Goal: Transaction & Acquisition: Purchase product/service

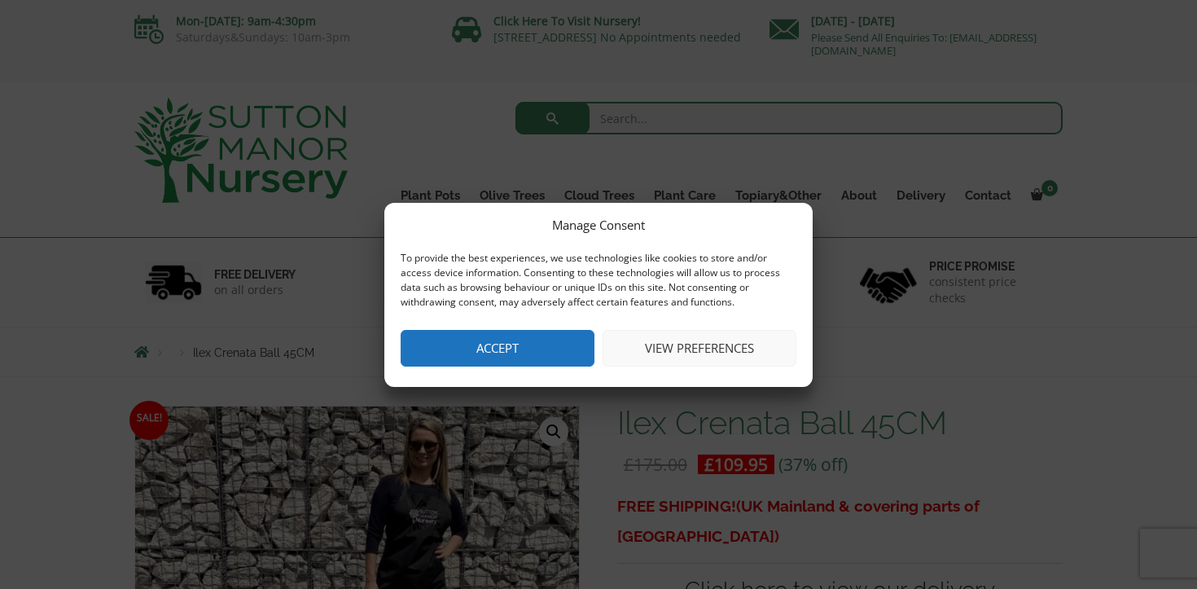
click at [689, 347] on button "View preferences" at bounding box center [700, 348] width 194 height 37
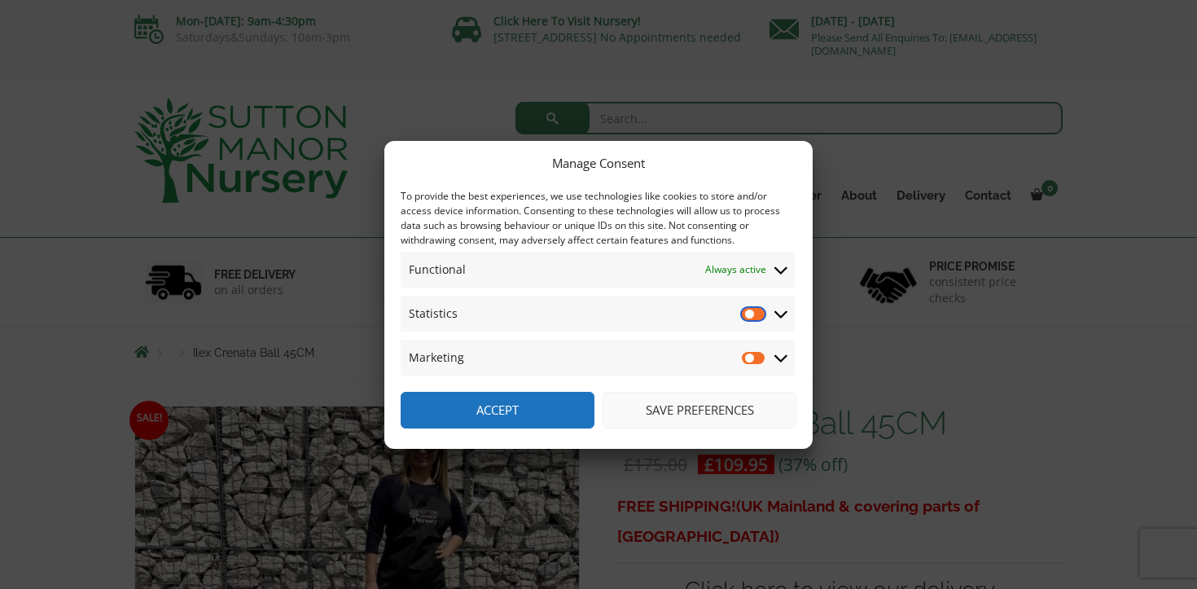
click at [760, 313] on input "Statistics" at bounding box center [754, 313] width 24 height 16
click at [750, 316] on input "Statistics" at bounding box center [754, 313] width 24 height 16
checkbox input "false"
click at [651, 408] on button "Save preferences" at bounding box center [700, 410] width 194 height 37
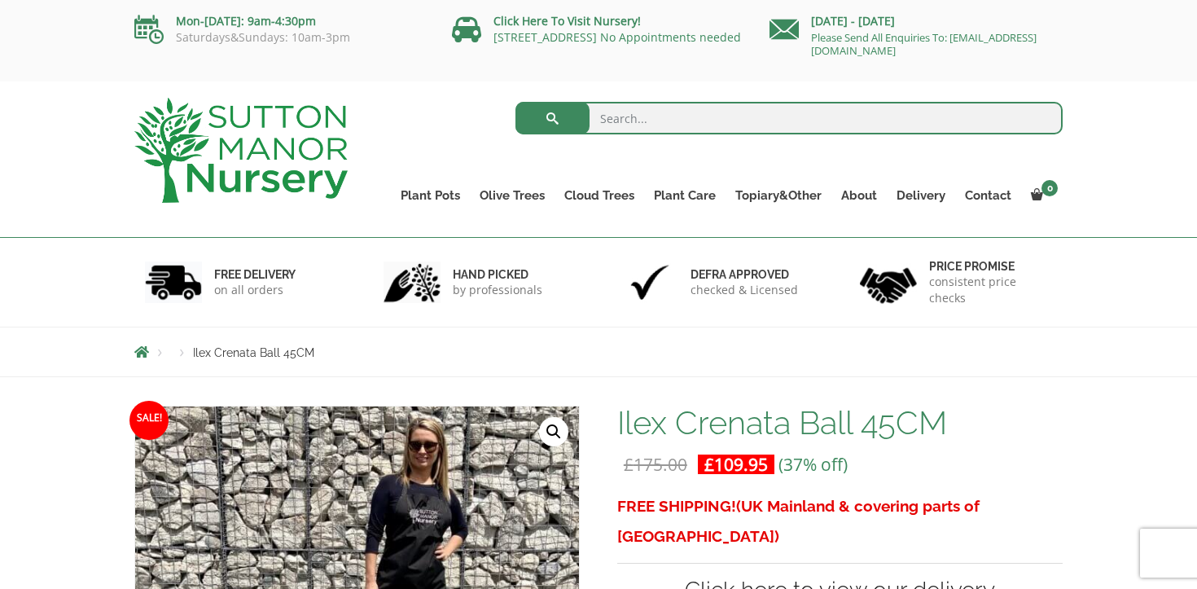
click at [624, 115] on input "search" at bounding box center [789, 118] width 548 height 33
type input "ilex crenata ball"
click at [515, 102] on button "submit" at bounding box center [552, 118] width 74 height 33
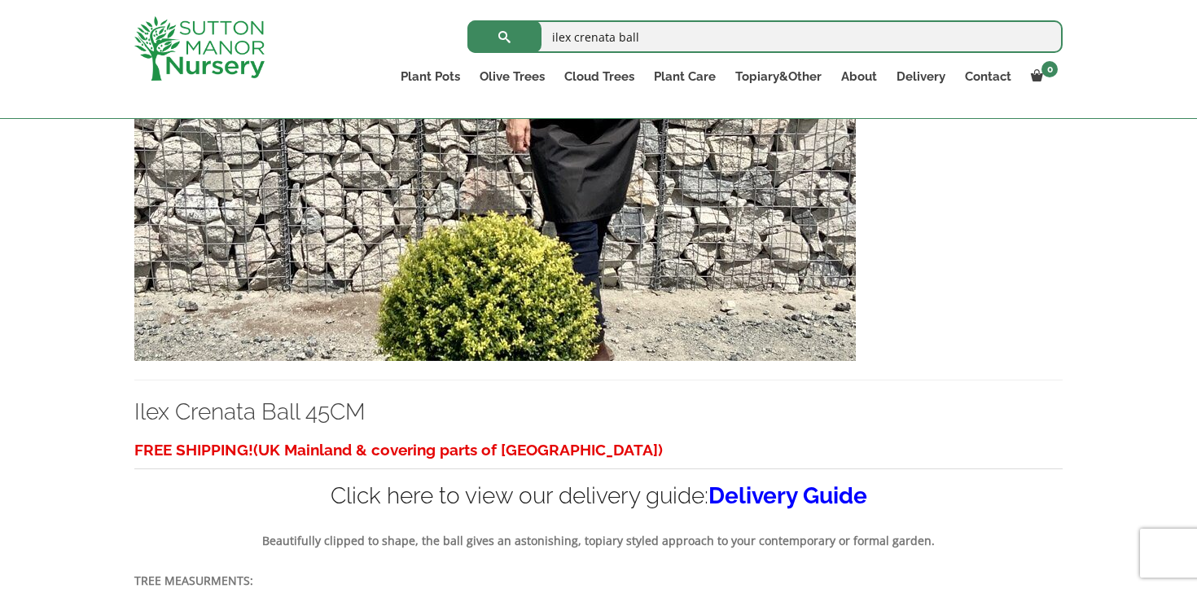
scroll to position [2881, 0]
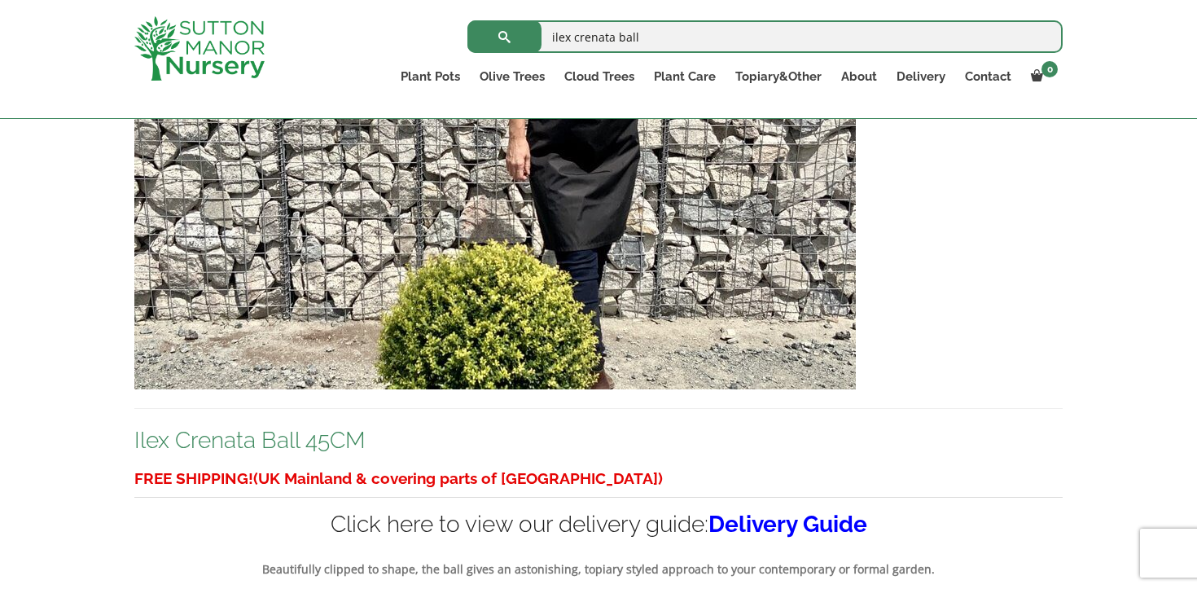
click at [274, 437] on link "Ilex Crenata Ball 45CM" at bounding box center [249, 440] width 231 height 27
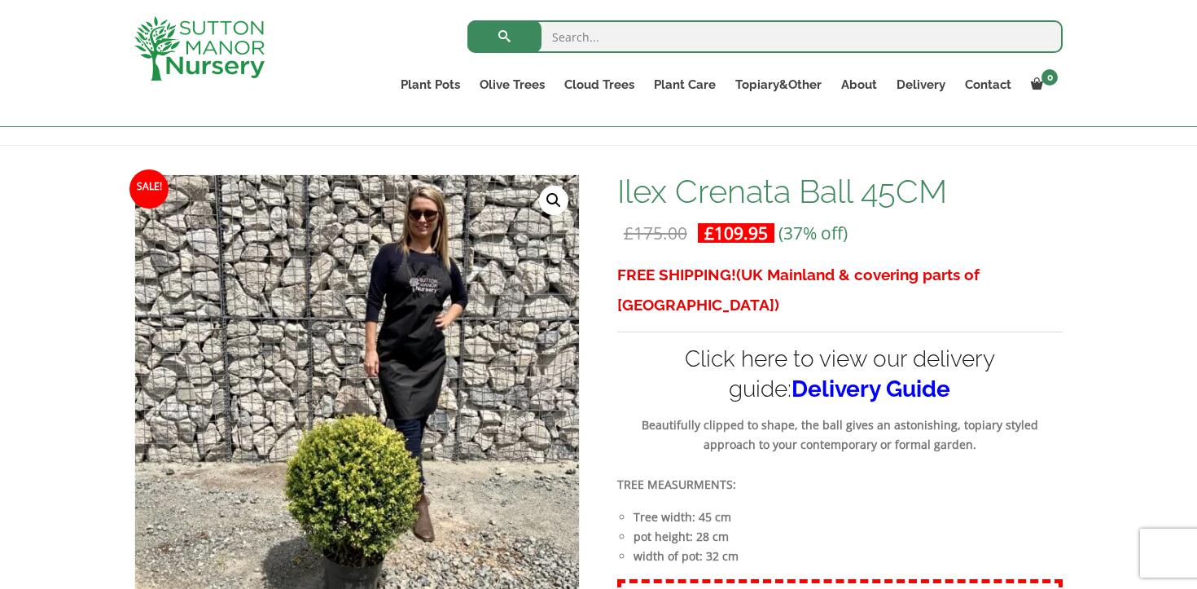
scroll to position [199, 0]
